Goal: Task Accomplishment & Management: Use online tool/utility

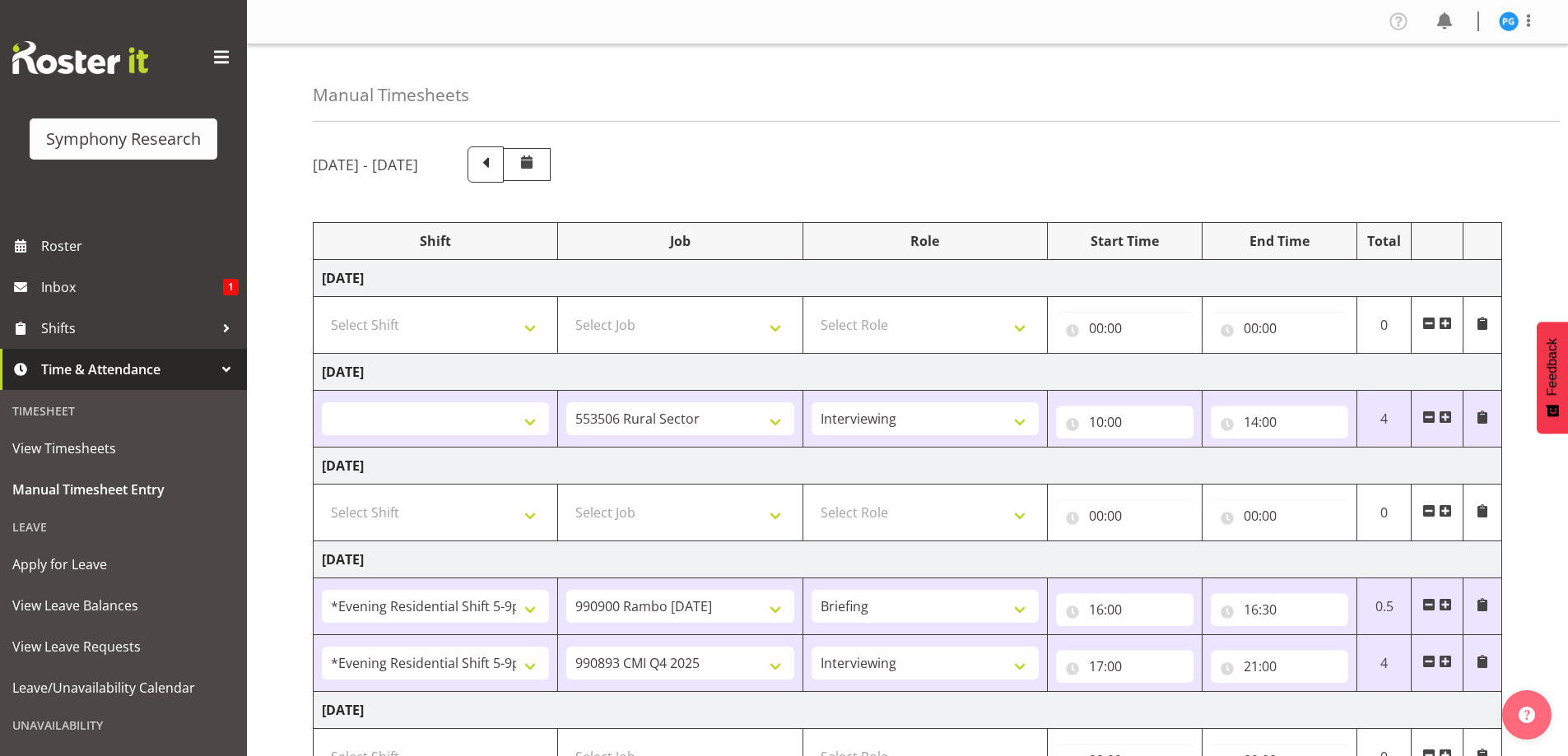
select select
select select "10587"
select select "47"
select select "48116"
select select "10732"
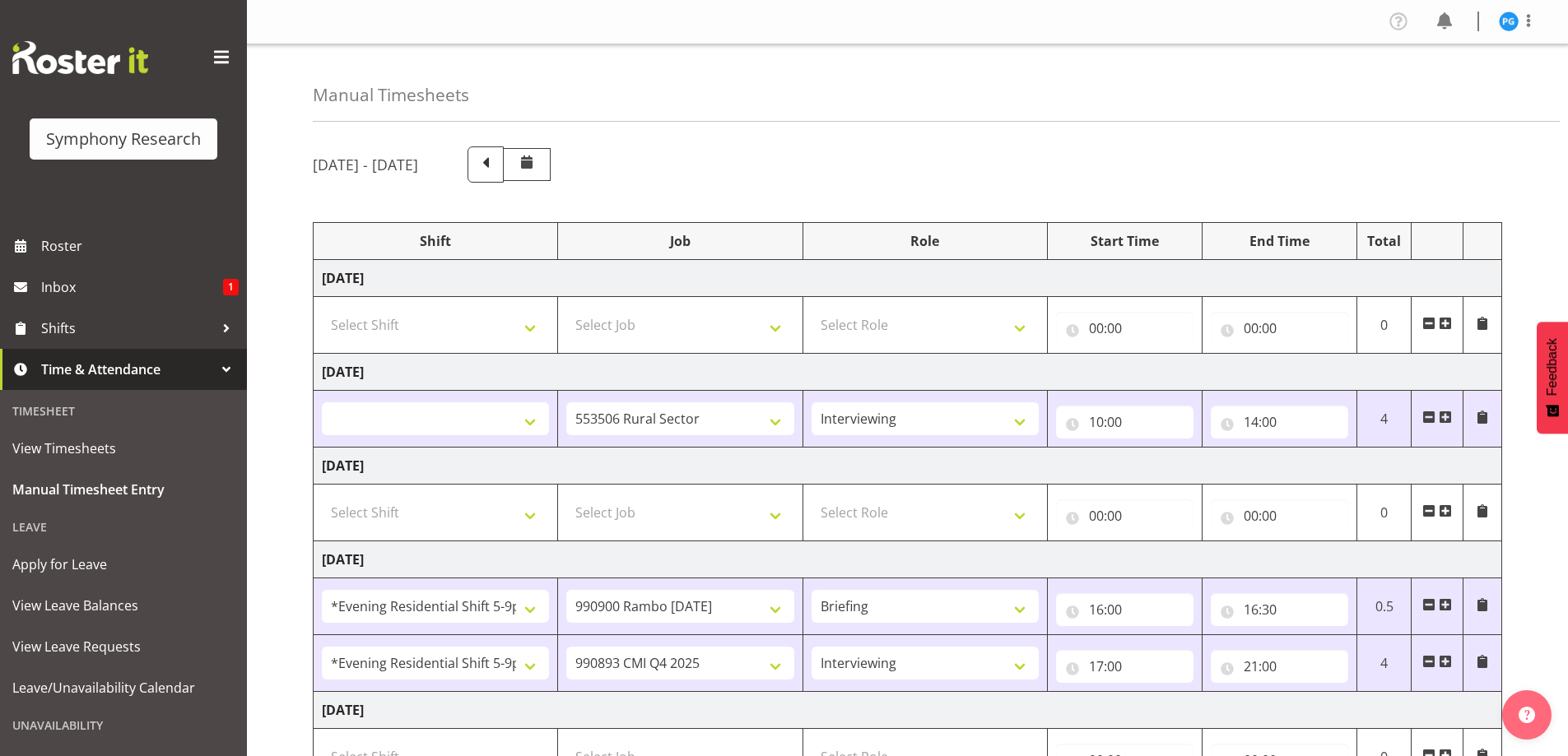
select select "48116"
select select "10575"
select select "47"
select select "2690"
select select "10732"
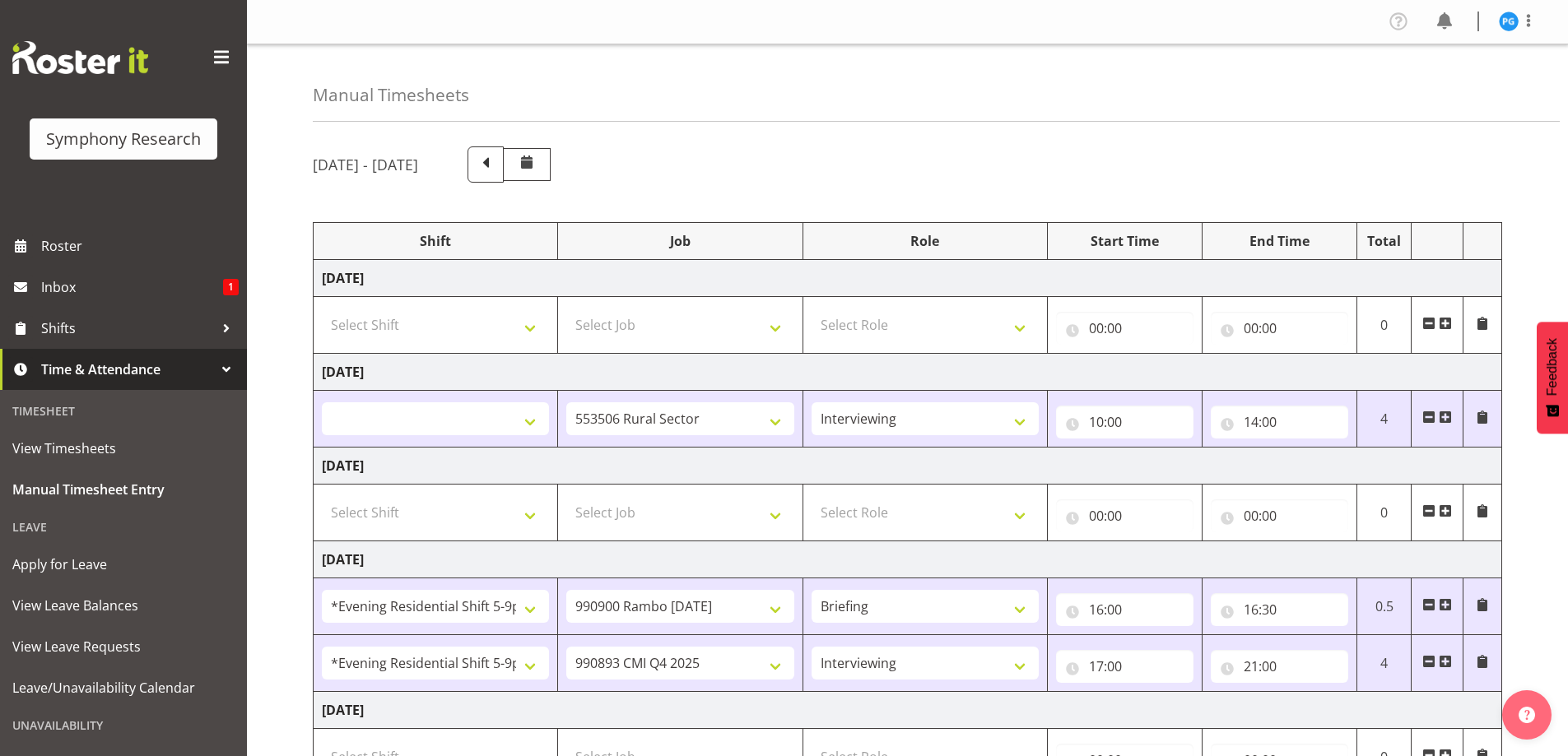
select select "2690"
select select "10732"
select select "47"
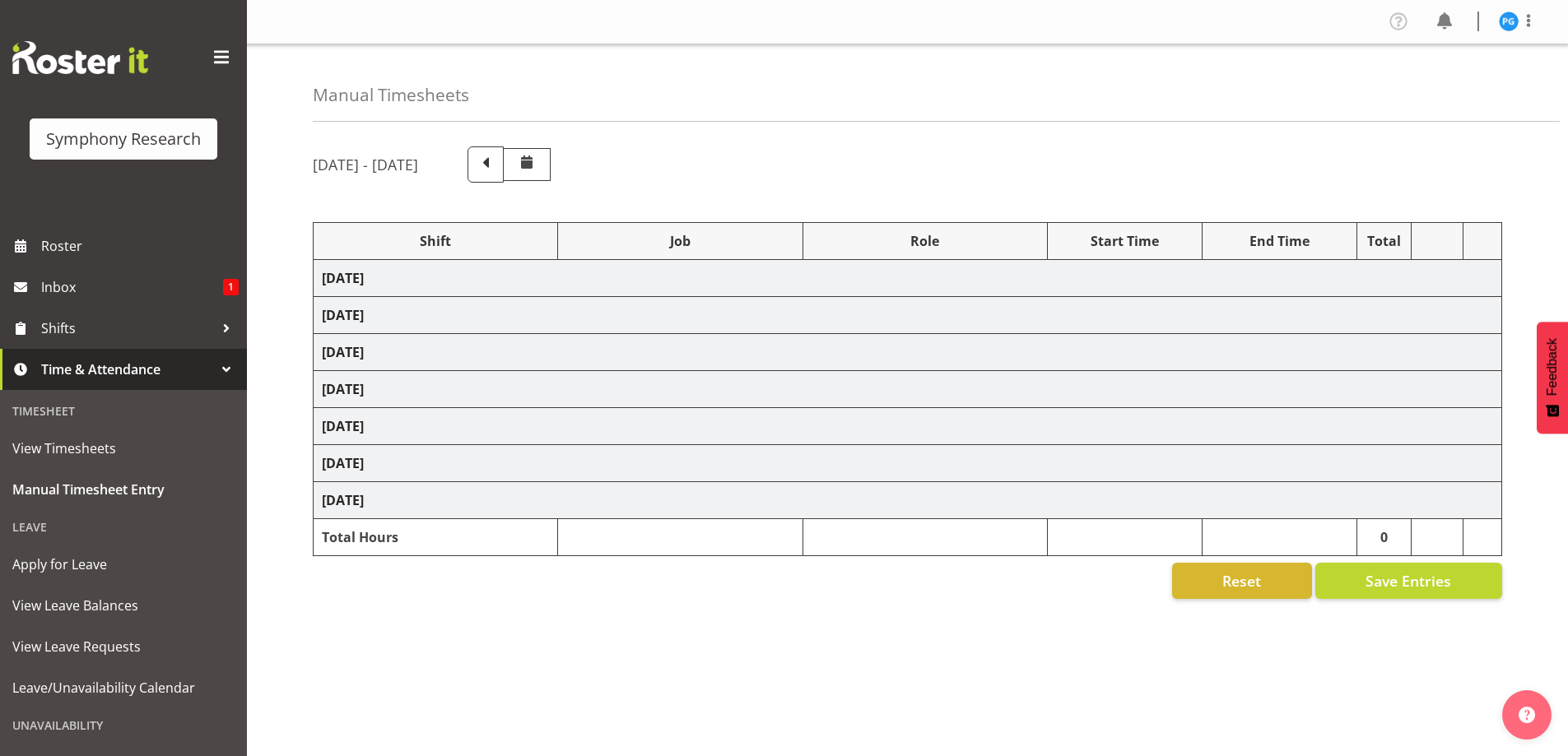
select select
select select "10587"
select select "47"
select select "48116"
select select "10732"
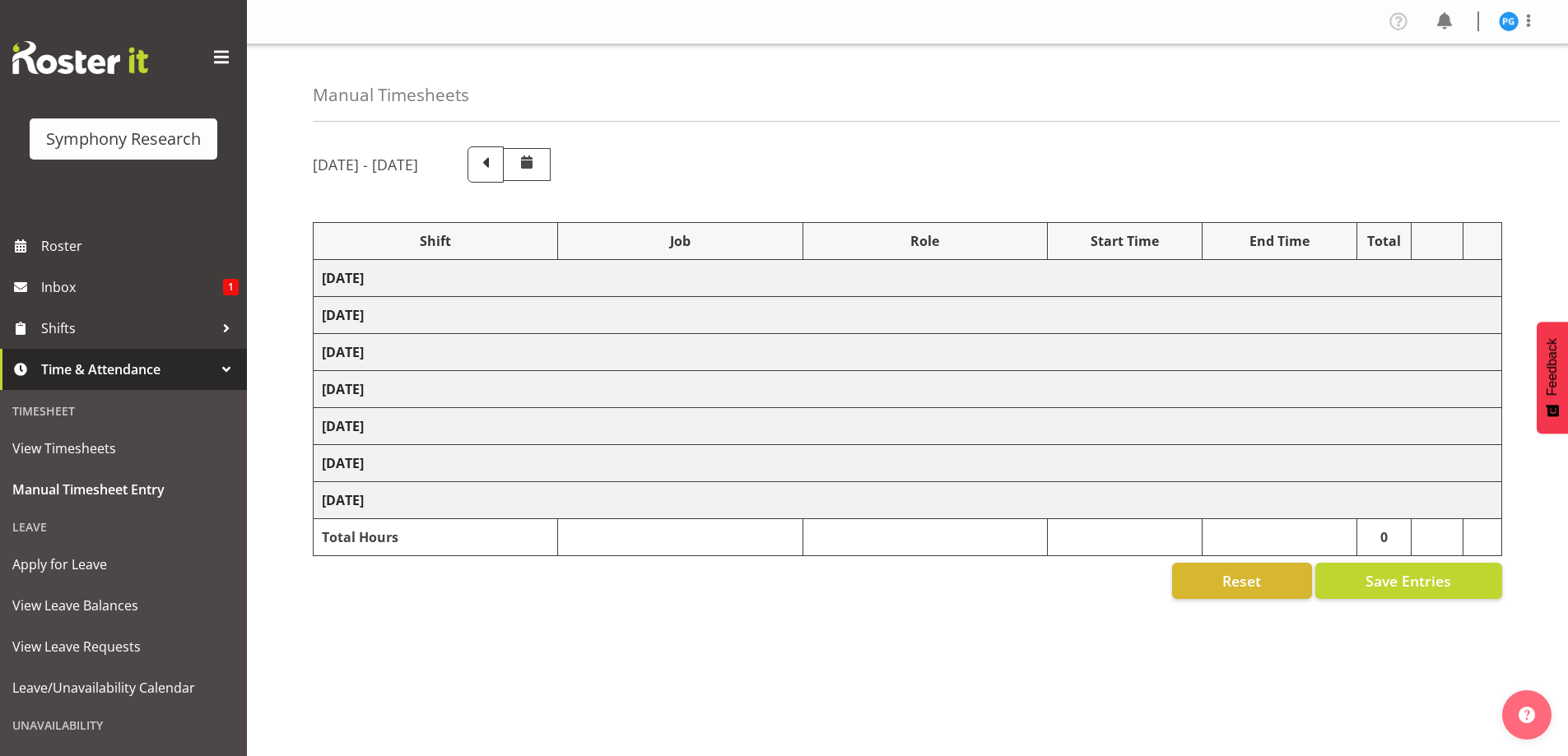
select select "48116"
select select "10575"
select select "47"
select select "2690"
select select "10732"
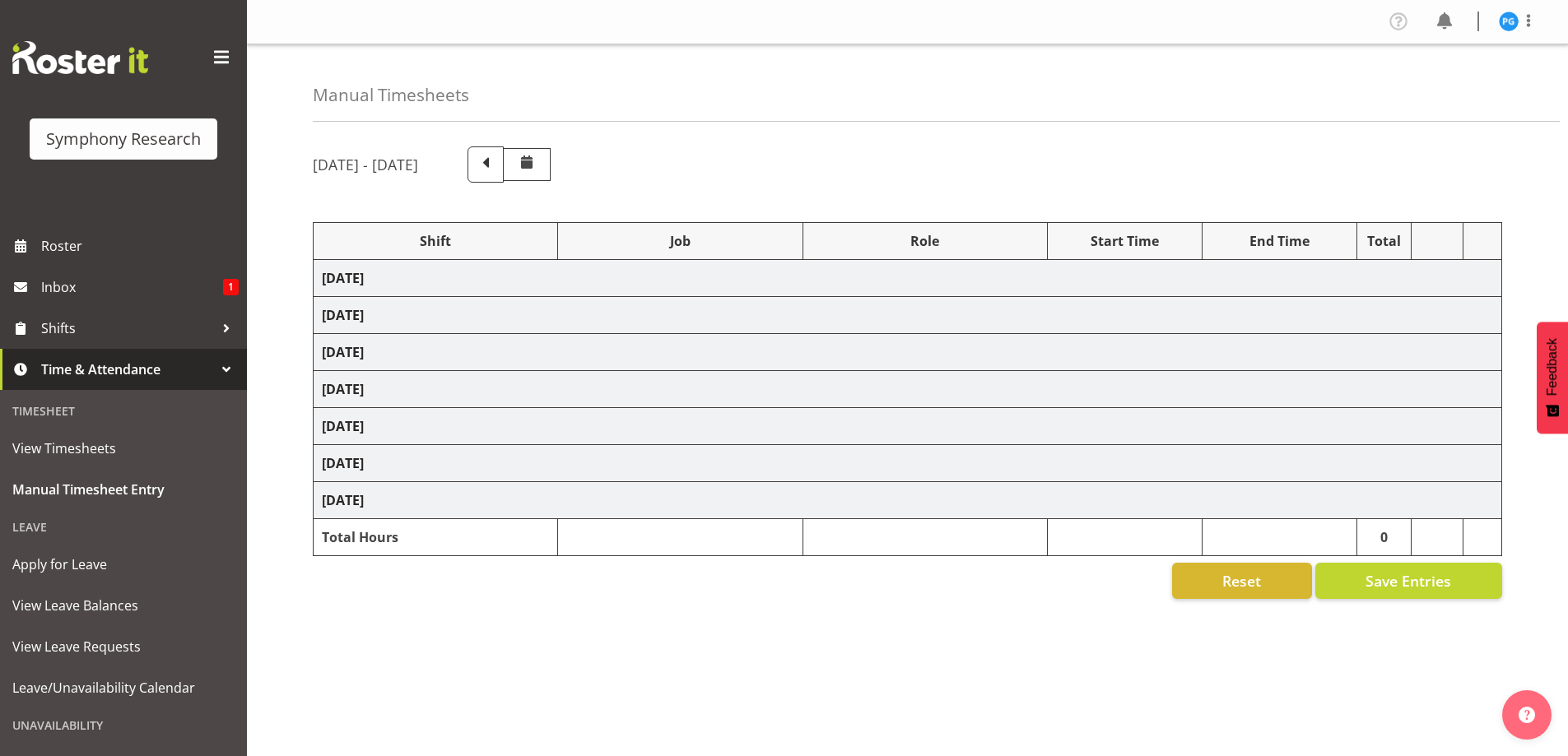
select select "2690"
select select "10732"
select select "47"
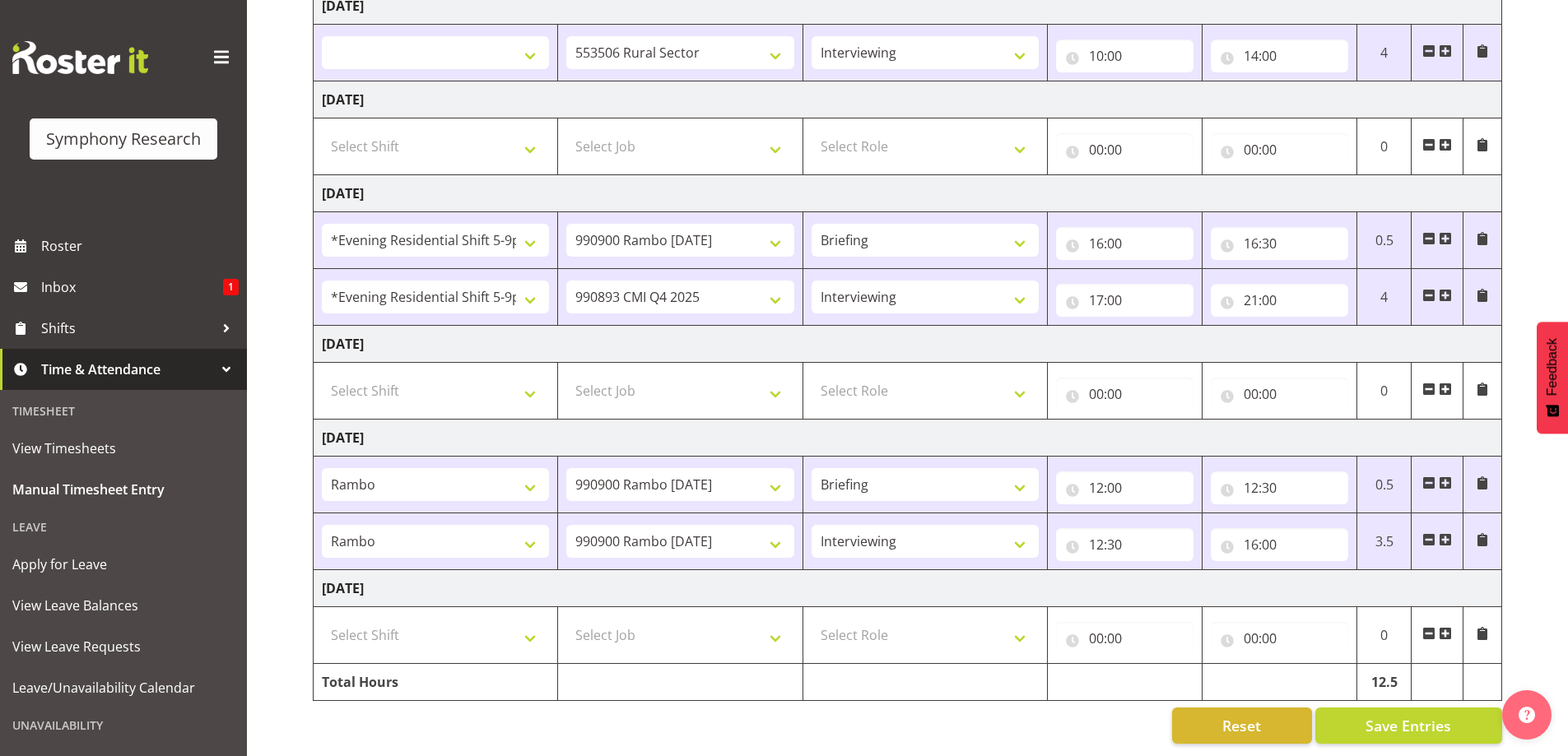
scroll to position [378, 0]
